Goal: Navigation & Orientation: Find specific page/section

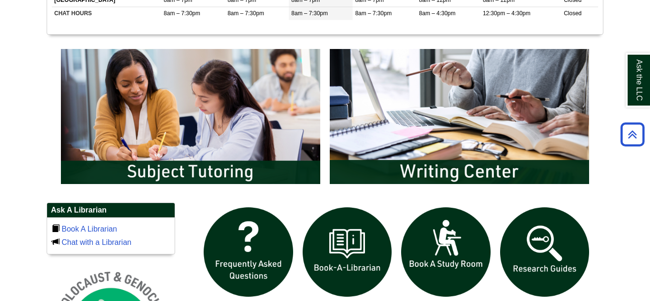
scroll to position [471, 0]
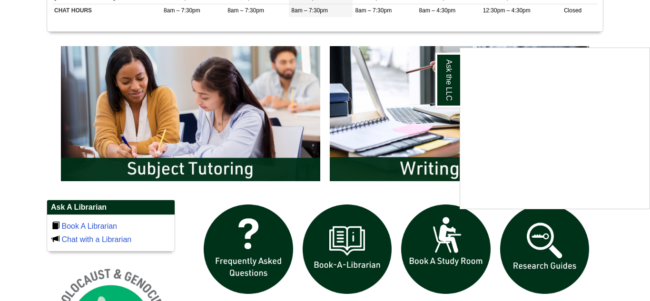
click at [232, 93] on div "Ask the LLC" at bounding box center [325, 150] width 650 height 301
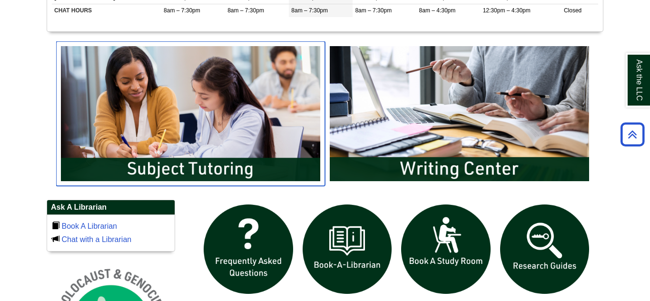
click at [204, 165] on img "slideshow" at bounding box center [190, 113] width 269 height 145
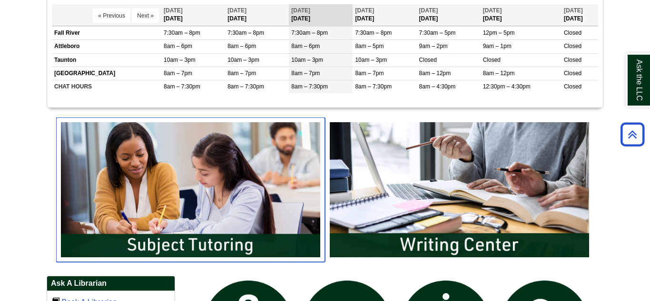
scroll to position [397, 0]
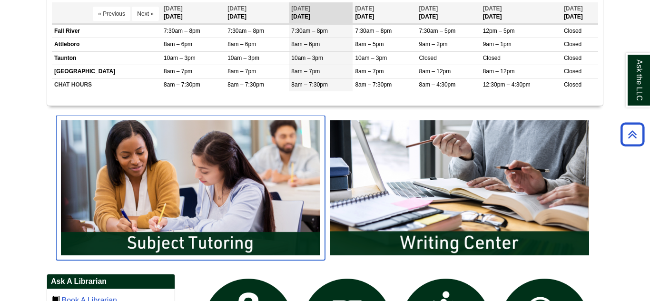
click at [200, 233] on img "slideshow" at bounding box center [190, 188] width 269 height 145
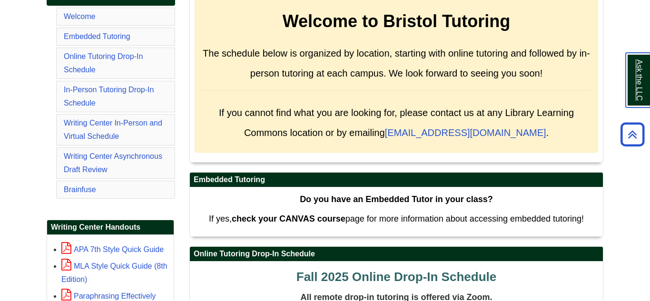
scroll to position [191, 0]
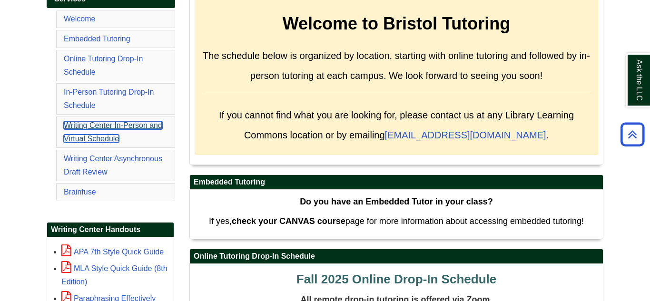
click at [111, 124] on link "Writing Center In-Person and Virtual Schedule" at bounding box center [113, 131] width 98 height 21
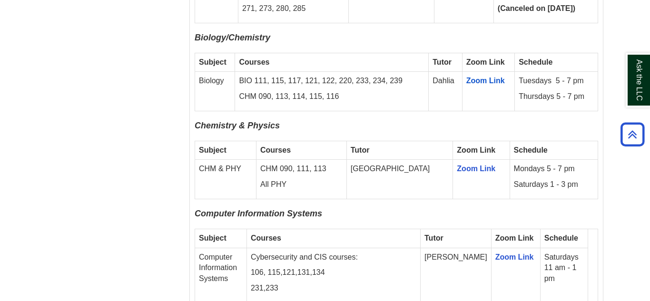
scroll to position [813, 0]
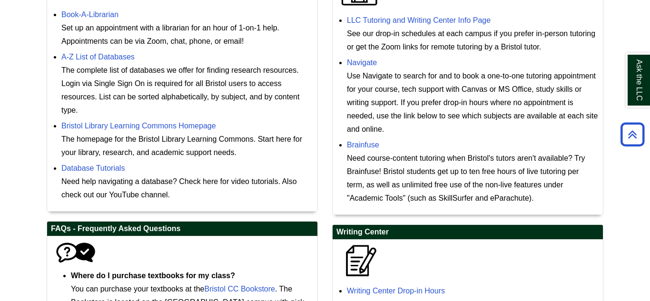
scroll to position [336, 0]
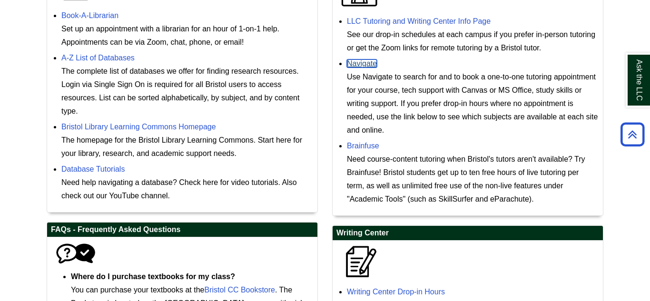
click at [361, 66] on link "Navigate" at bounding box center [362, 63] width 30 height 8
click at [364, 67] on link "Navigate" at bounding box center [362, 63] width 30 height 8
